Goal: Register for event/course

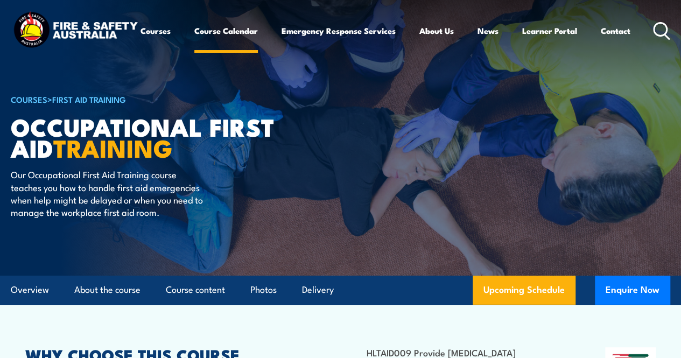
click at [194, 44] on link "Course Calendar" at bounding box center [226, 31] width 64 height 26
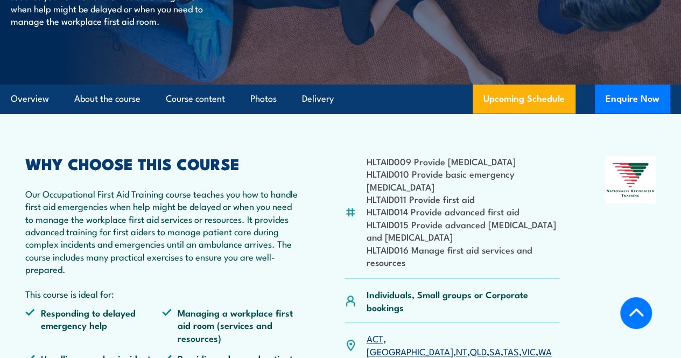
scroll to position [217, 0]
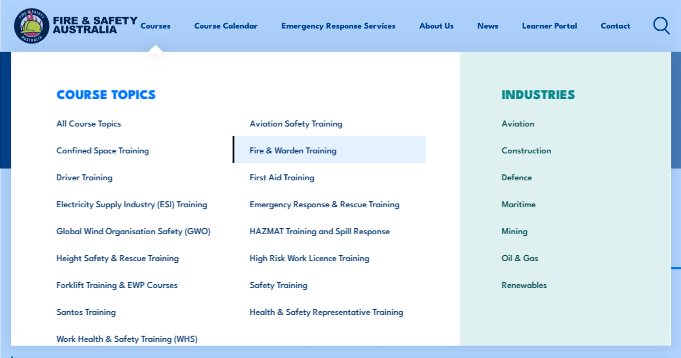
click at [292, 147] on link "Fire & Warden Training" at bounding box center [329, 149] width 193 height 27
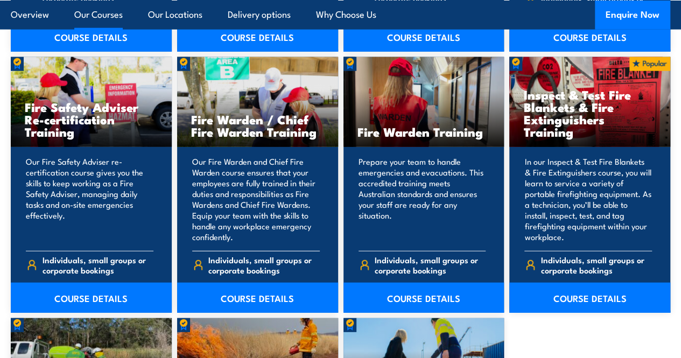
scroll to position [1400, 0]
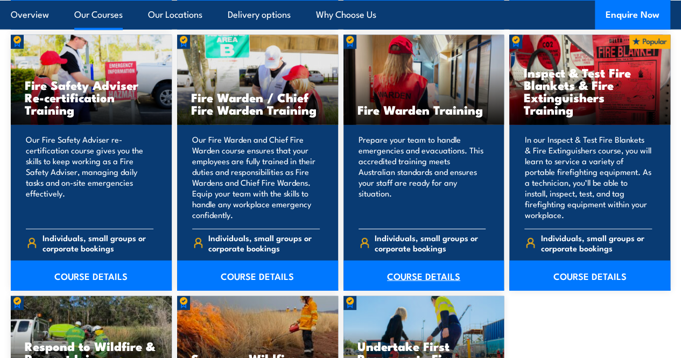
click at [426, 291] on link "COURSE DETAILS" at bounding box center [424, 276] width 161 height 30
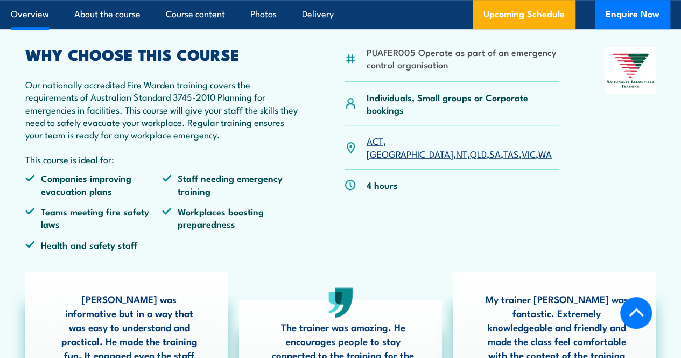
scroll to position [323, 0]
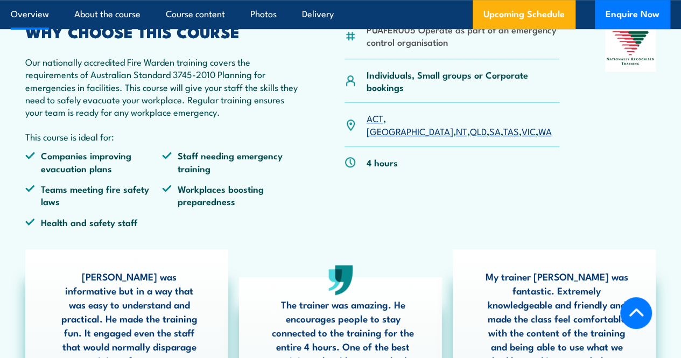
click at [522, 137] on link "VIC" at bounding box center [529, 130] width 14 height 13
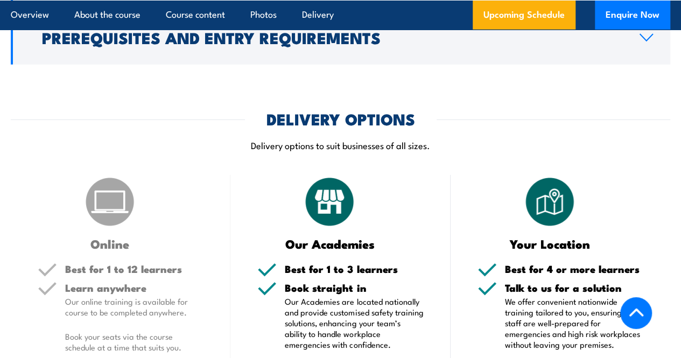
scroll to position [1449, 0]
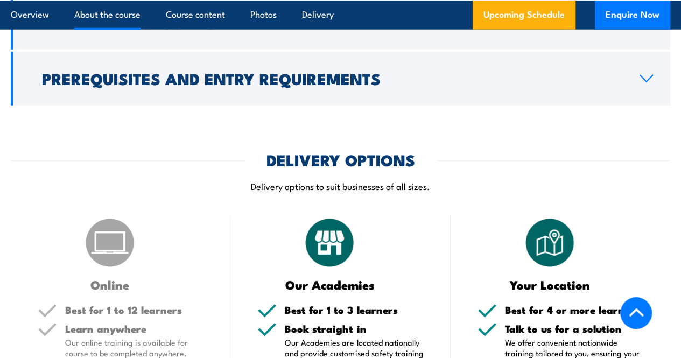
click at [111, 15] on link "About the course" at bounding box center [107, 14] width 66 height 29
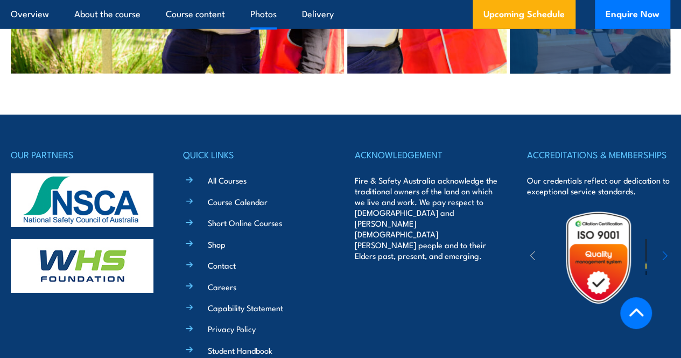
scroll to position [3758, 0]
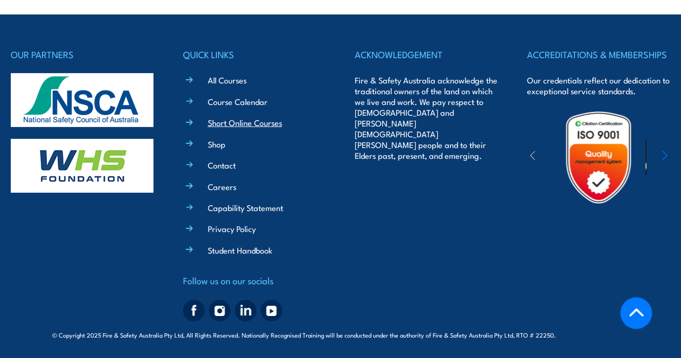
click at [248, 120] on link "Short Online Courses" at bounding box center [245, 122] width 74 height 11
